Goal: Find specific page/section: Locate item on page

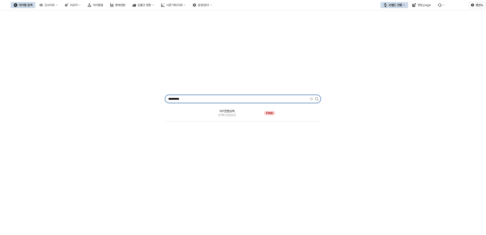
drag, startPoint x: 193, startPoint y: 99, endPoint x: 0, endPoint y: 85, distance: 193.3
click at [33, 86] on div "********* 리키전판상하 07R133003 PINK" at bounding box center [243, 97] width 480 height 171
paste input "App Frame"
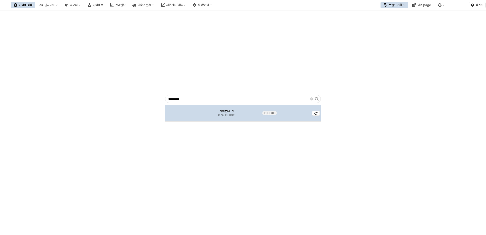
click at [184, 111] on img "App Frame" at bounding box center [184, 111] width 0 height 0
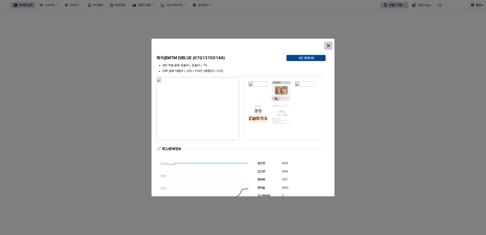
click at [328, 45] on icon "Close" at bounding box center [328, 45] width 3 height 3
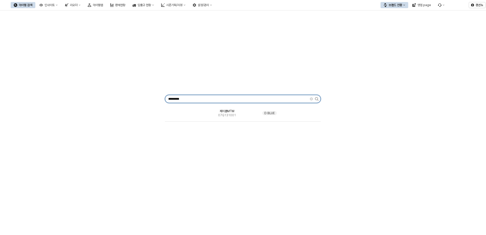
drag, startPoint x: 188, startPoint y: 101, endPoint x: -6, endPoint y: 95, distance: 193.8
click at [0, 95] on html "Skip to main content 아이템 검색 인사이트 리오더 아이템맵 판매현황 입출고 현황 시즌기획/리뷰 설정/관리 브랜드 전환 영업 p…" at bounding box center [243, 117] width 486 height 235
paste input "App Frame"
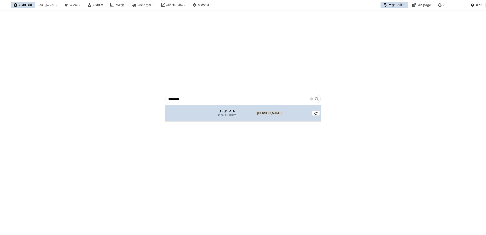
click at [176, 116] on div "App Frame" at bounding box center [184, 113] width 38 height 17
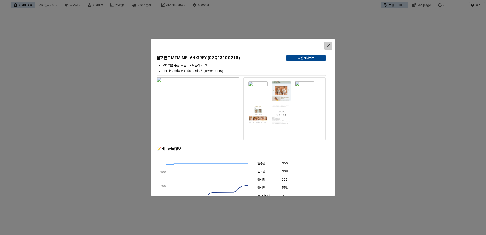
click at [331, 47] on div "Close" at bounding box center [329, 46] width 8 height 8
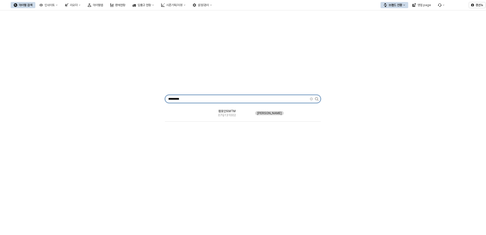
drag, startPoint x: 192, startPoint y: 101, endPoint x: -18, endPoint y: 99, distance: 210.0
click at [0, 99] on html "Skip to main content 아이템 검색 인사이트 리오더 아이템맵 판매현황 입출고 현황 시즌기획/리뷰 설정/관리 브랜드 전환 영업 p…" at bounding box center [243, 117] width 486 height 235
paste input "App Frame"
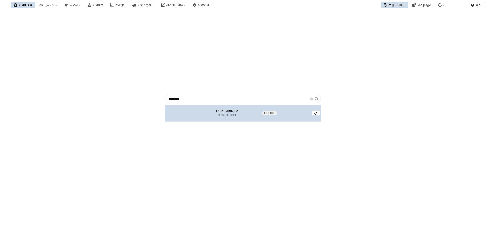
click at [184, 111] on img "App Frame" at bounding box center [184, 111] width 0 height 0
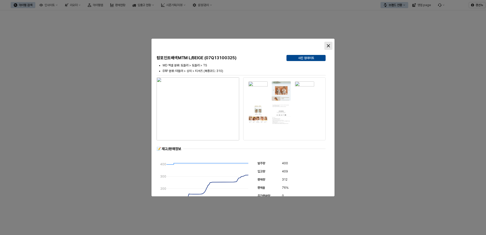
click at [330, 47] on div "Close" at bounding box center [329, 46] width 8 height 8
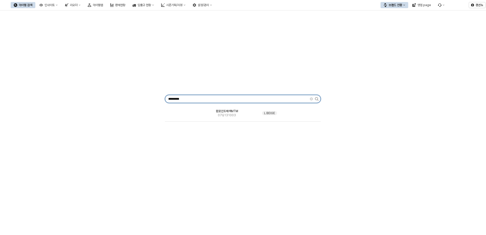
drag, startPoint x: 189, startPoint y: 100, endPoint x: 46, endPoint y: 101, distance: 143.4
click at [71, 101] on div "********* 팝포인트배색MTM 07Q131003 L BEIGE" at bounding box center [243, 97] width 480 height 171
paste input "App Frame"
type input "*********"
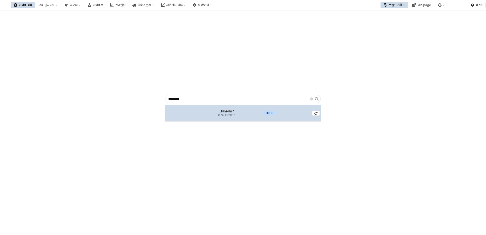
click at [184, 111] on img "App Frame" at bounding box center [184, 111] width 0 height 0
